Goal: Transaction & Acquisition: Obtain resource

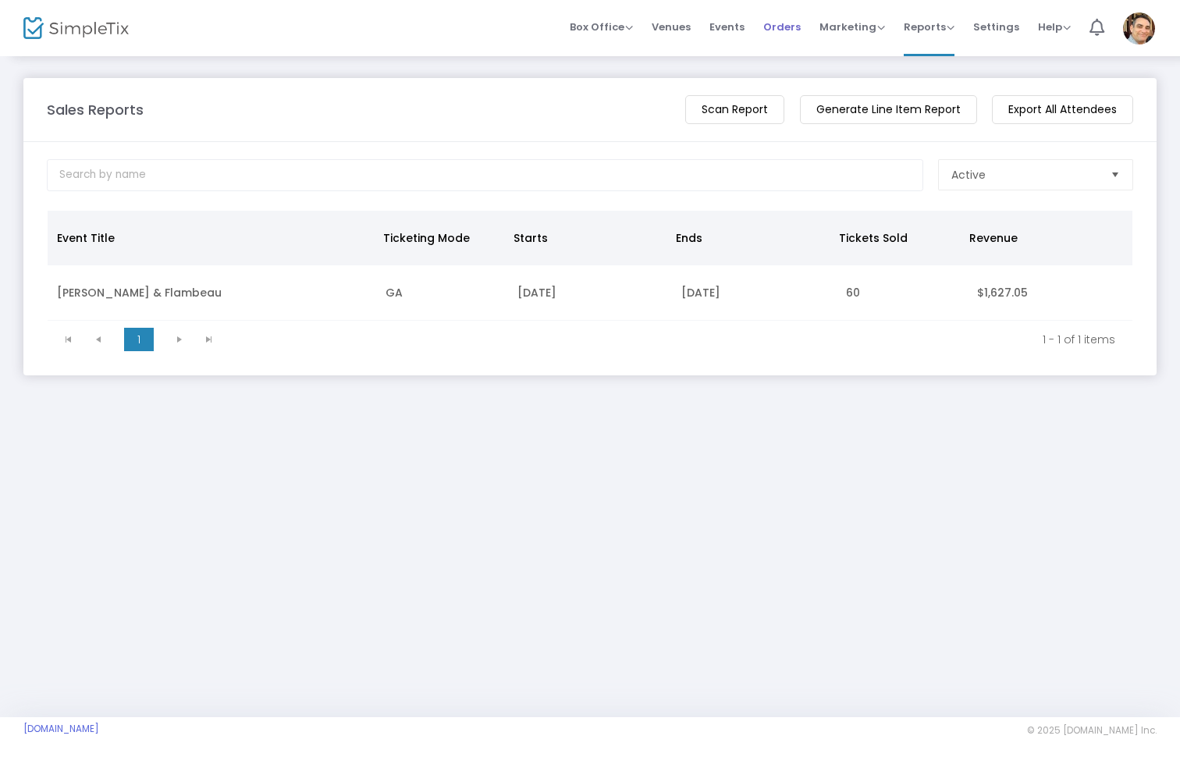
click at [800, 30] on span "Orders" at bounding box center [781, 27] width 37 height 40
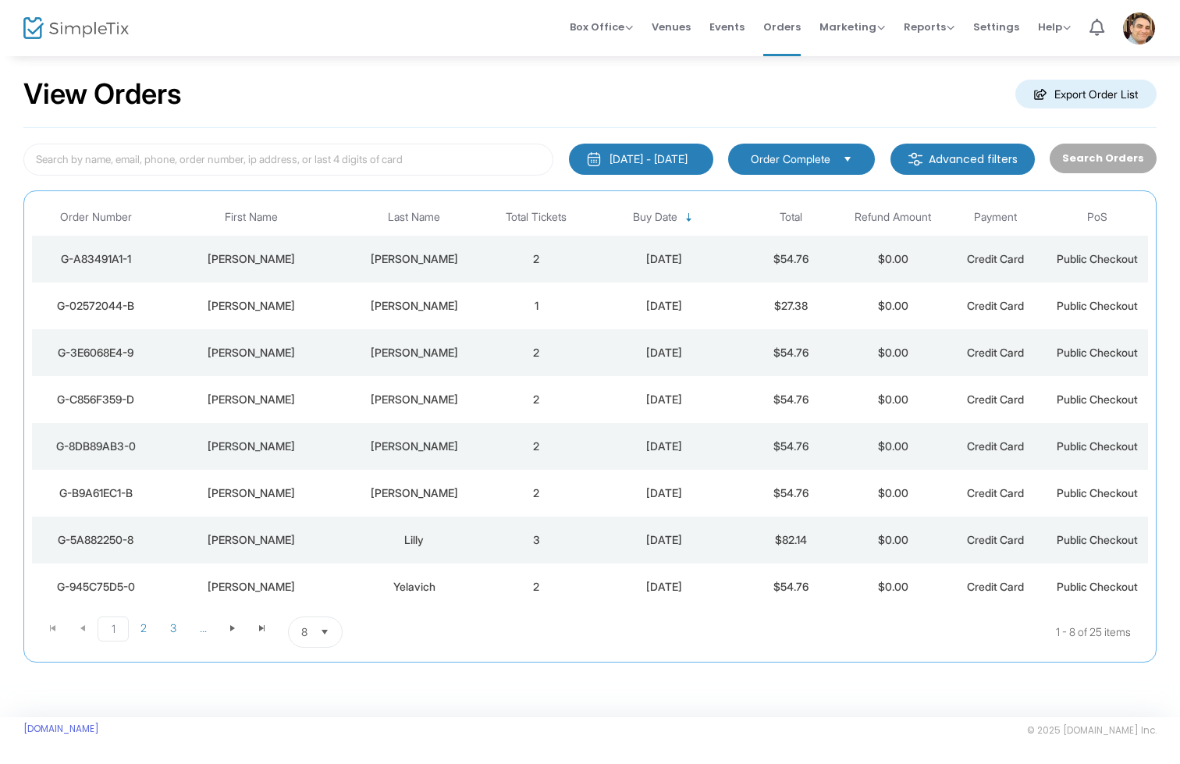
scroll to position [22, 0]
click at [1043, 91] on m-button "Export Order List" at bounding box center [1085, 94] width 141 height 29
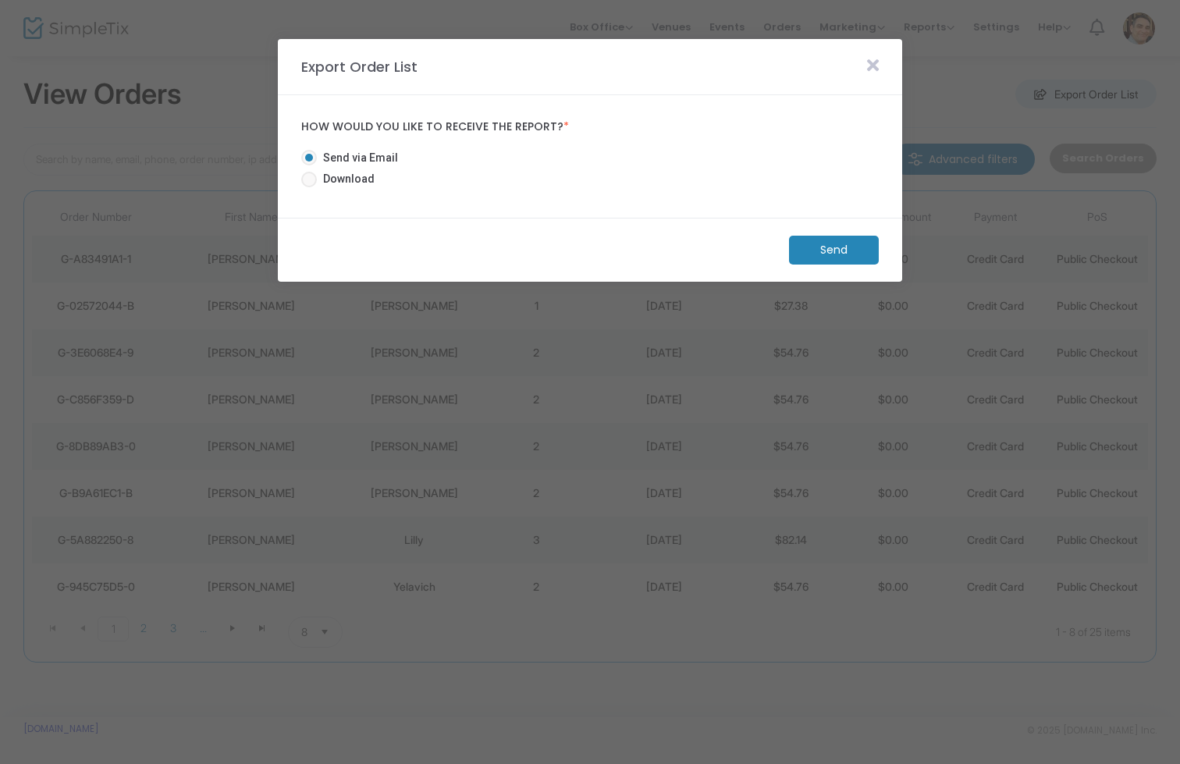
click at [317, 178] on span "Download" at bounding box center [346, 179] width 58 height 16
click at [309, 187] on input "Download" at bounding box center [308, 187] width 1 height 1
radio input "true"
click at [792, 248] on m-button "Download" at bounding box center [820, 250] width 116 height 29
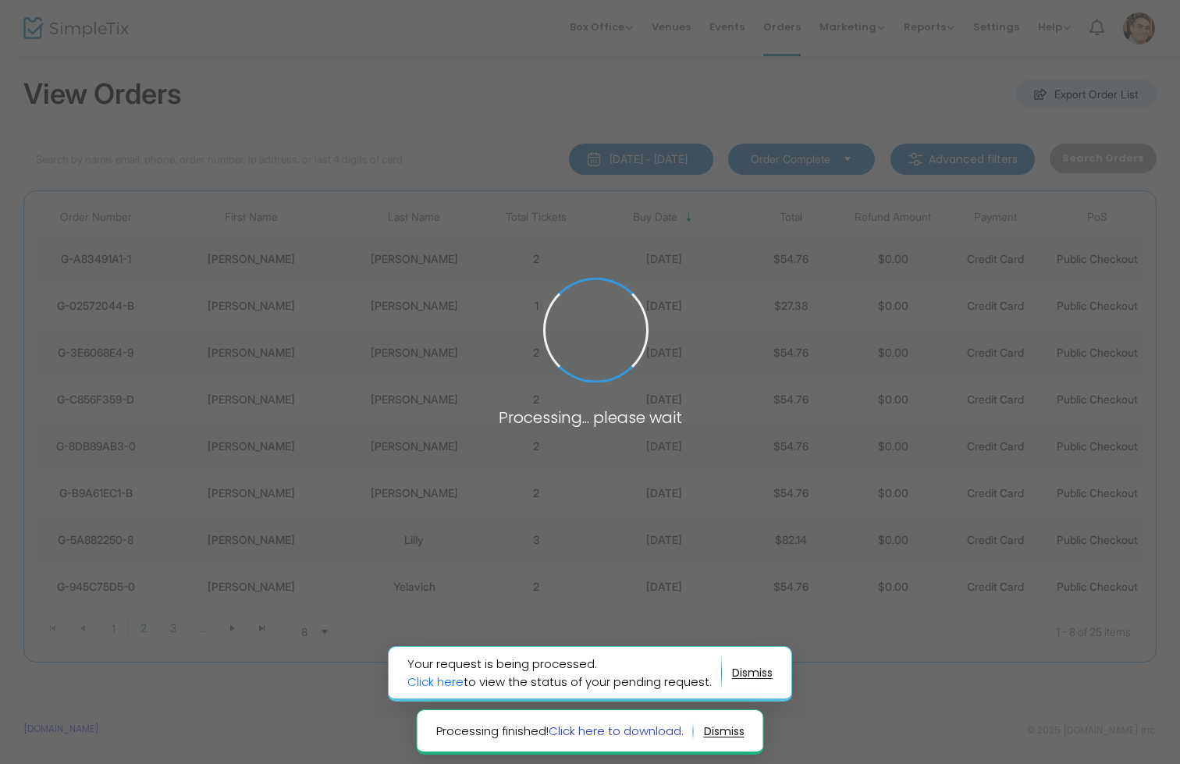
click at [629, 730] on link "Click here to download." at bounding box center [616, 731] width 135 height 16
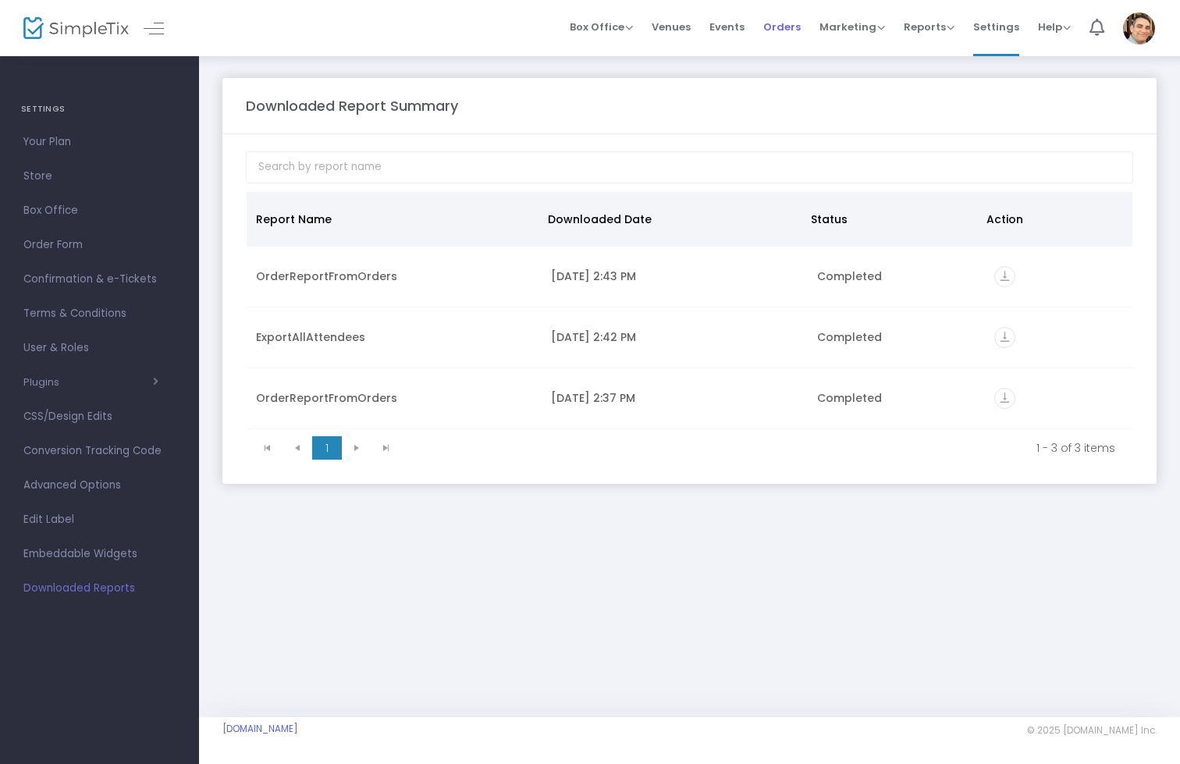
click at [778, 26] on span "Orders" at bounding box center [781, 27] width 37 height 40
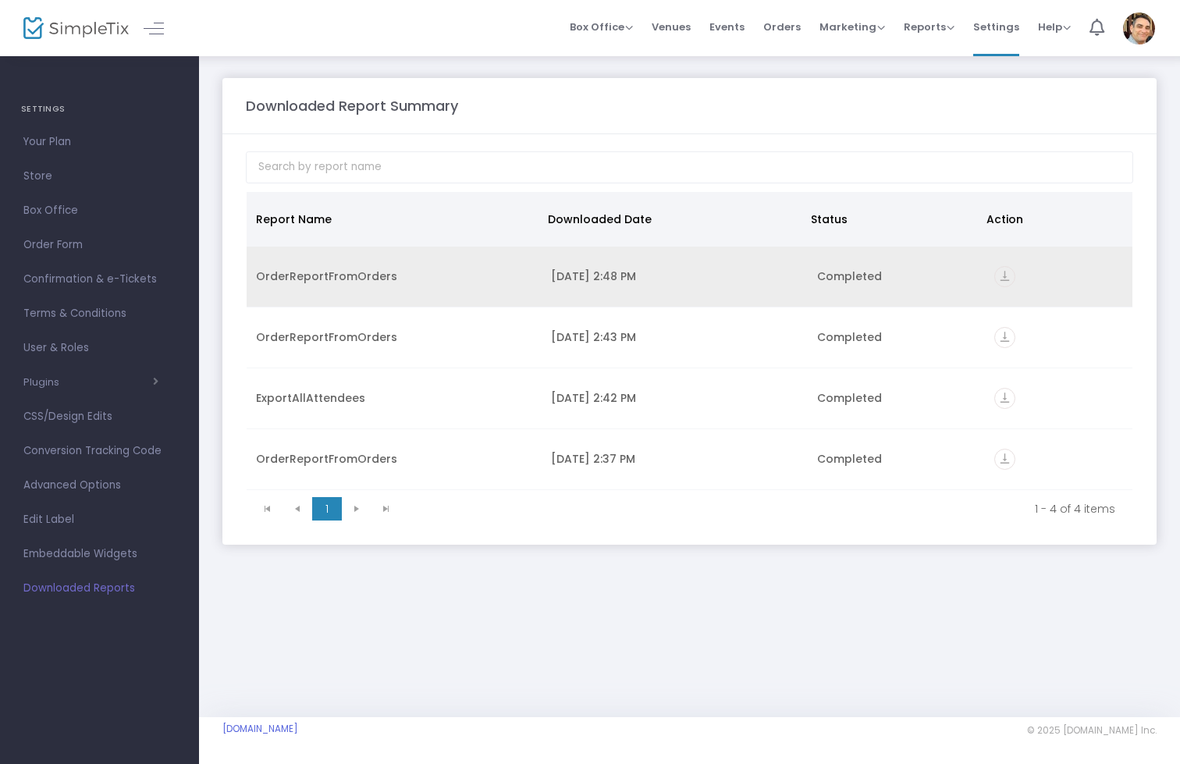
click at [353, 275] on div "OrderReportFromOrders" at bounding box center [394, 276] width 276 height 16
click at [996, 272] on icon "vertical_align_bottom" at bounding box center [1004, 276] width 21 height 21
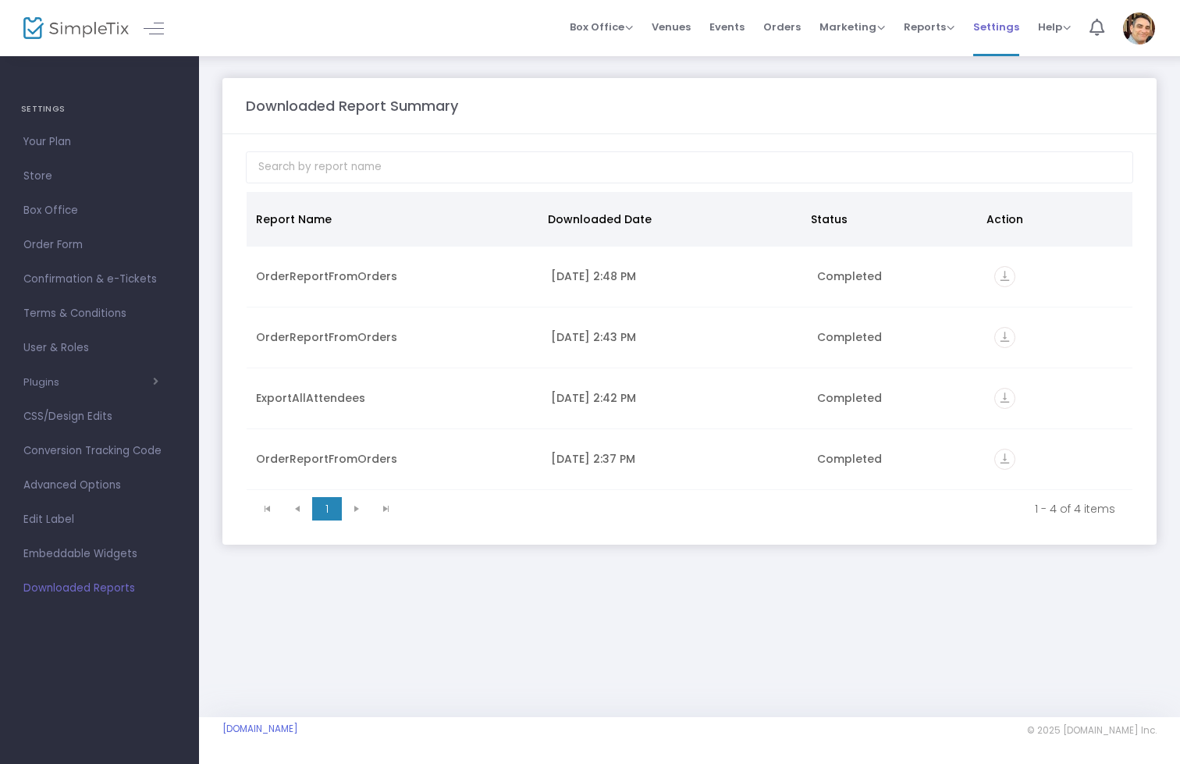
click at [992, 18] on span "Settings" at bounding box center [996, 27] width 46 height 40
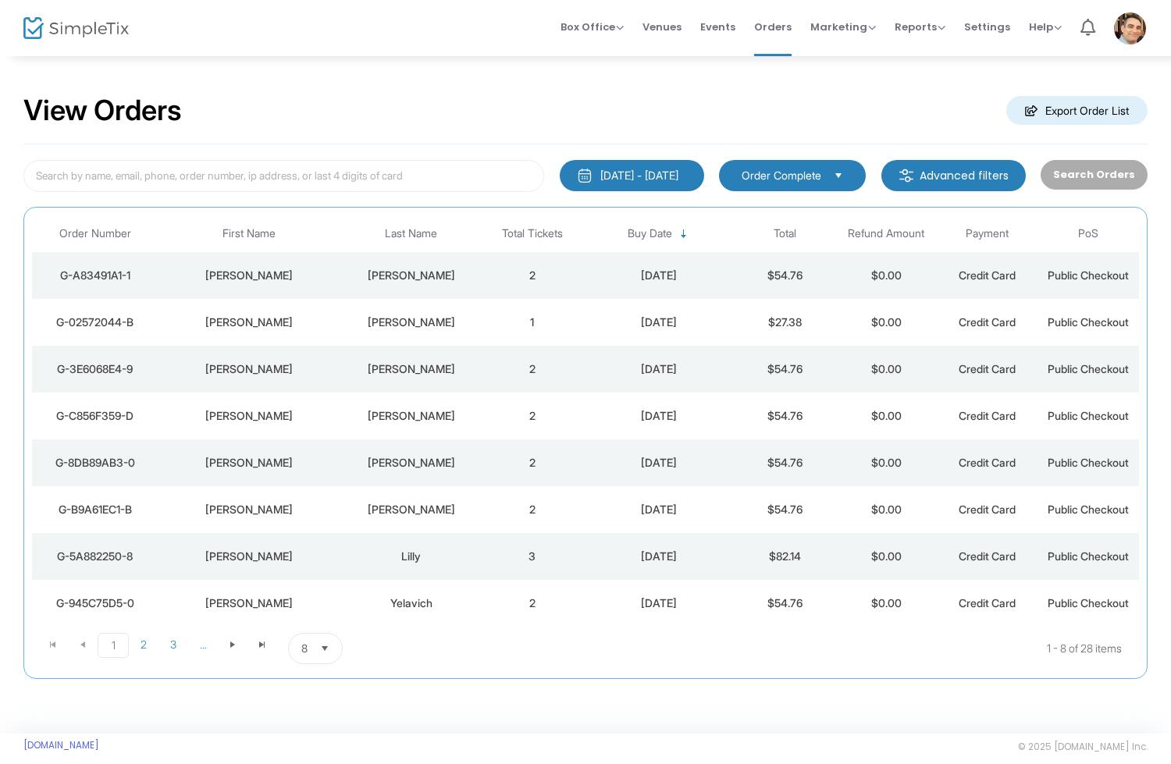
click at [95, 22] on img at bounding box center [75, 28] width 105 height 23
